Goal: Task Accomplishment & Management: Complete application form

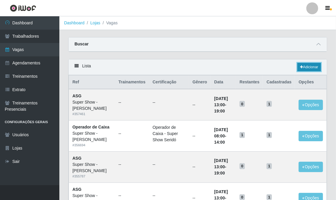
click at [309, 66] on link "Adicionar" at bounding box center [309, 67] width 23 height 8
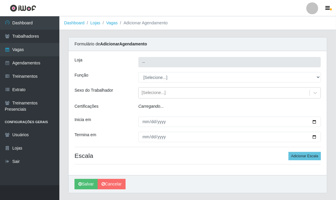
type input "Super Show - [PERSON_NAME]"
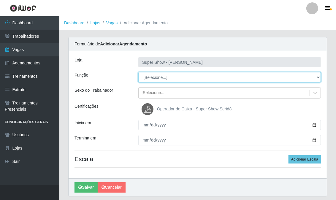
click at [161, 76] on select "[Selecione...] ASG Auxiliar de Depósito Auxiliar de Depósito + Auxiliar de Depó…" at bounding box center [229, 77] width 183 height 10
select select "16"
click at [138, 72] on select "[Selecione...] ASG Auxiliar de Depósito Auxiliar de Depósito + Auxiliar de Depó…" at bounding box center [229, 77] width 183 height 10
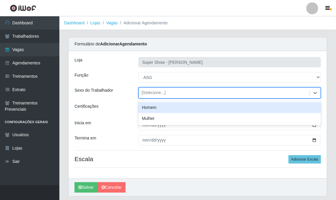
click at [159, 92] on div "[Selecione...]" at bounding box center [154, 93] width 24 height 6
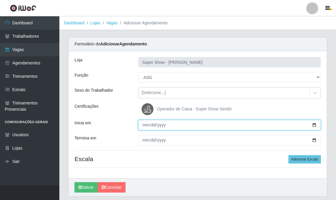
click at [145, 125] on input "Inicia em" at bounding box center [229, 125] width 183 height 10
type input "[DATE]"
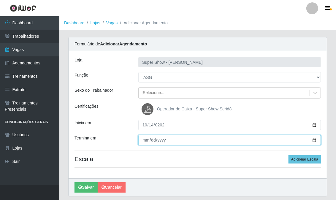
click at [144, 139] on input "Termina em" at bounding box center [229, 140] width 183 height 10
type input "0001-10-14"
type input "[DATE]"
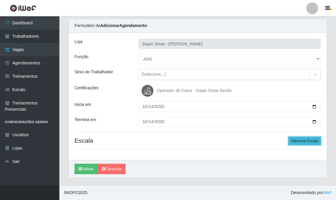
click at [299, 139] on button "Adicionar Escala" at bounding box center [305, 141] width 32 height 8
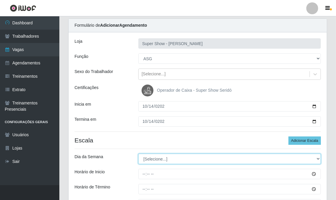
click at [181, 160] on select "[Selecione...] Segunda Terça Quarta Quinta Sexta Sábado Domingo" at bounding box center [229, 159] width 183 height 10
select select "2"
click at [138, 154] on select "[Selecione...] Segunda Terça Quarta Quinta Sexta Sábado Domingo" at bounding box center [229, 159] width 183 height 10
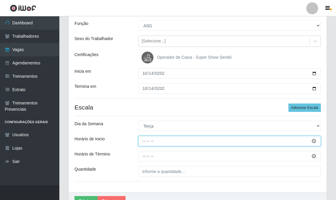
click at [144, 142] on input "Horário de Inicio" at bounding box center [229, 141] width 183 height 10
type input "13:00"
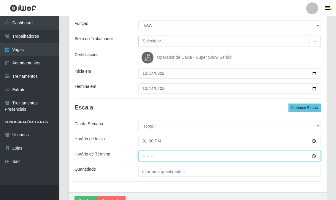
click at [143, 156] on input "Horário de Término" at bounding box center [229, 156] width 183 height 10
type input "19:00"
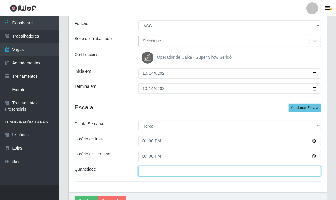
click at [146, 174] on input "___" at bounding box center [229, 171] width 183 height 10
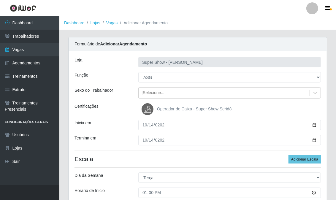
scroll to position [84, 0]
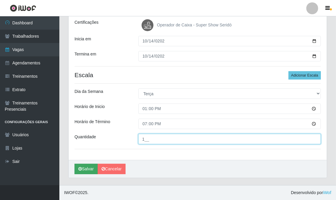
type input "1__"
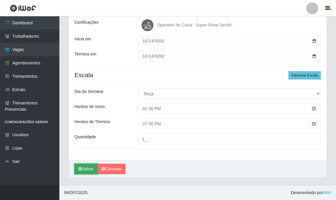
click at [90, 170] on button "Salvar" at bounding box center [86, 169] width 23 height 10
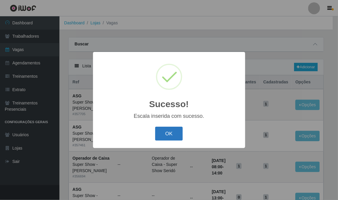
click at [173, 137] on button "OK" at bounding box center [169, 134] width 28 height 14
